Goal: Information Seeking & Learning: Learn about a topic

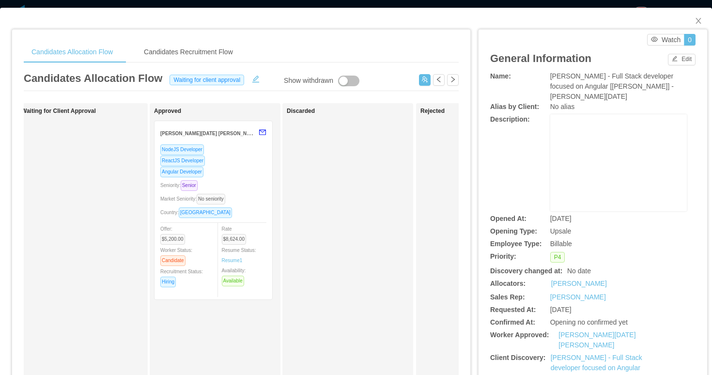
scroll to position [0, 418]
click at [243, 167] on div "Angular Developer" at bounding box center [210, 171] width 106 height 11
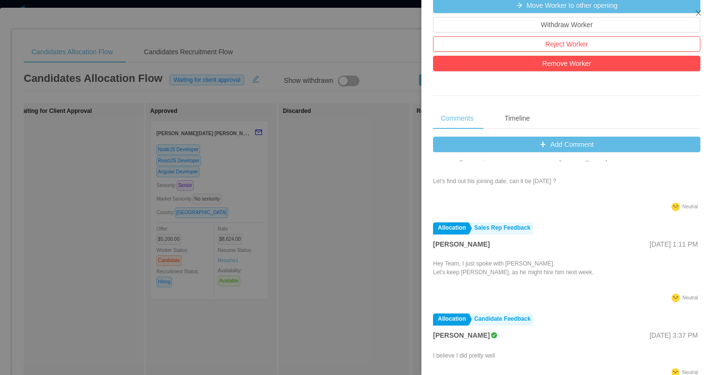
scroll to position [0, 0]
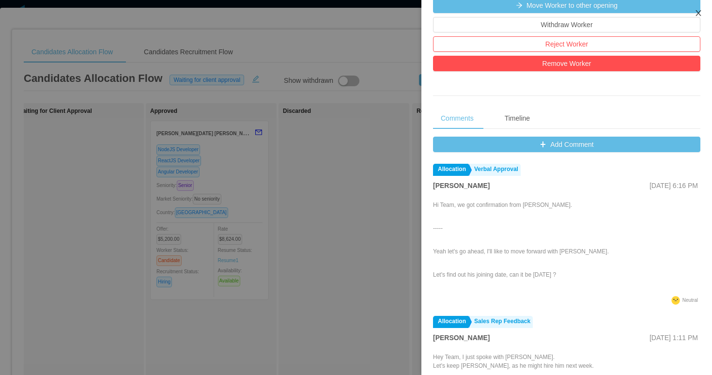
click at [701, 16] on icon "icon: close" at bounding box center [699, 13] width 8 height 8
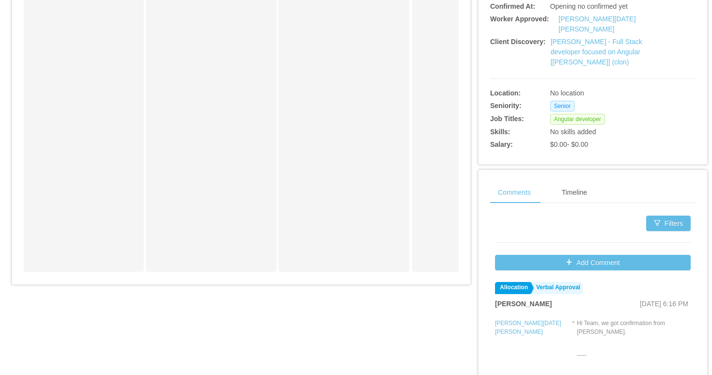
scroll to position [313, 0]
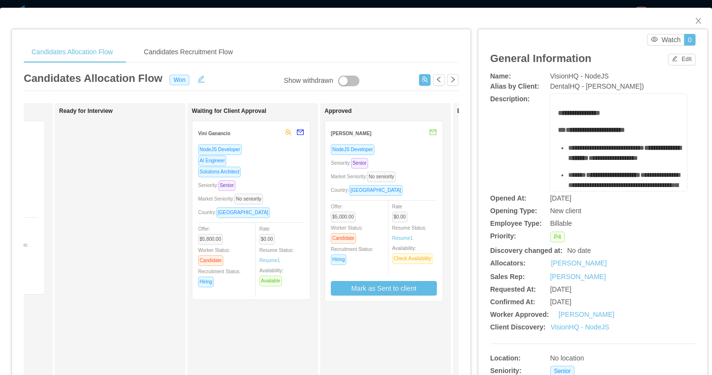
scroll to position [0, 244]
click at [420, 161] on div "Seniority: Senior" at bounding box center [383, 162] width 106 height 11
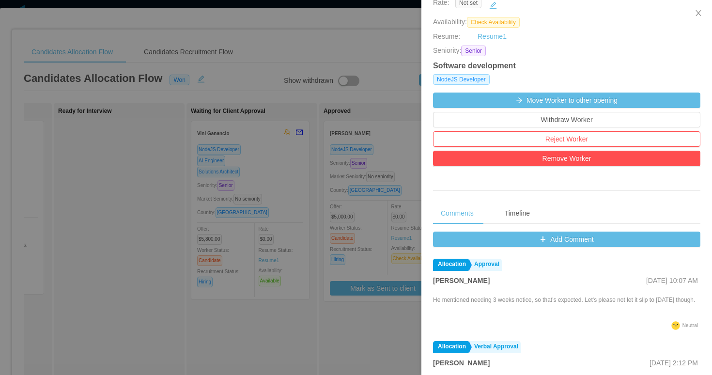
scroll to position [277, 0]
